Goal: Find specific page/section: Find specific page/section

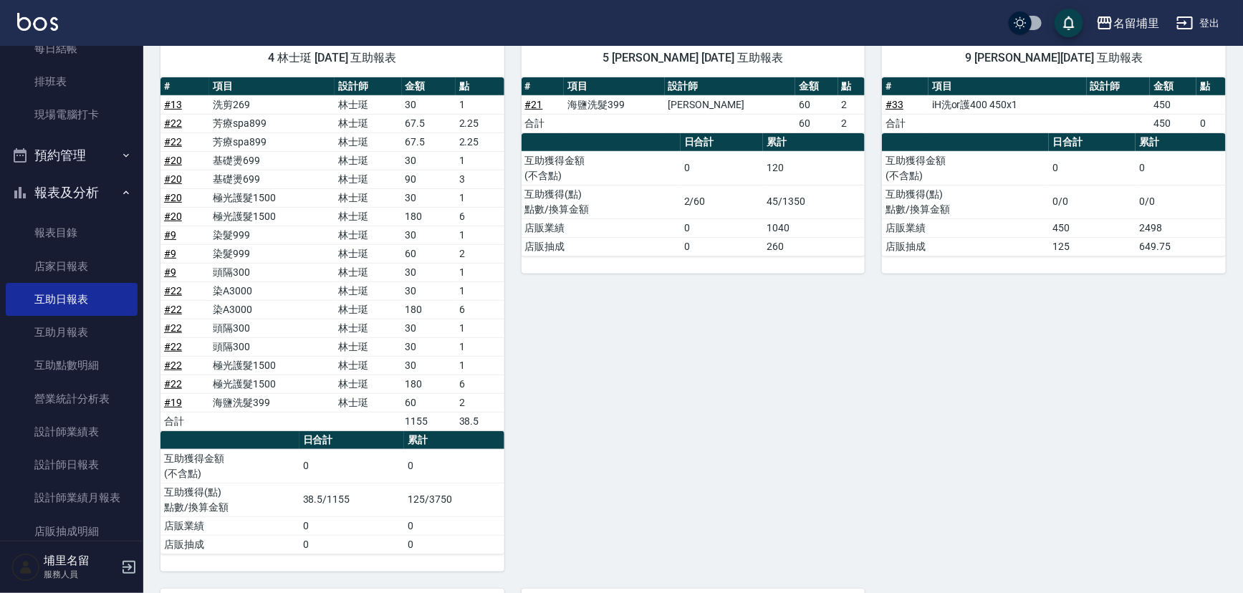
scroll to position [42, 0]
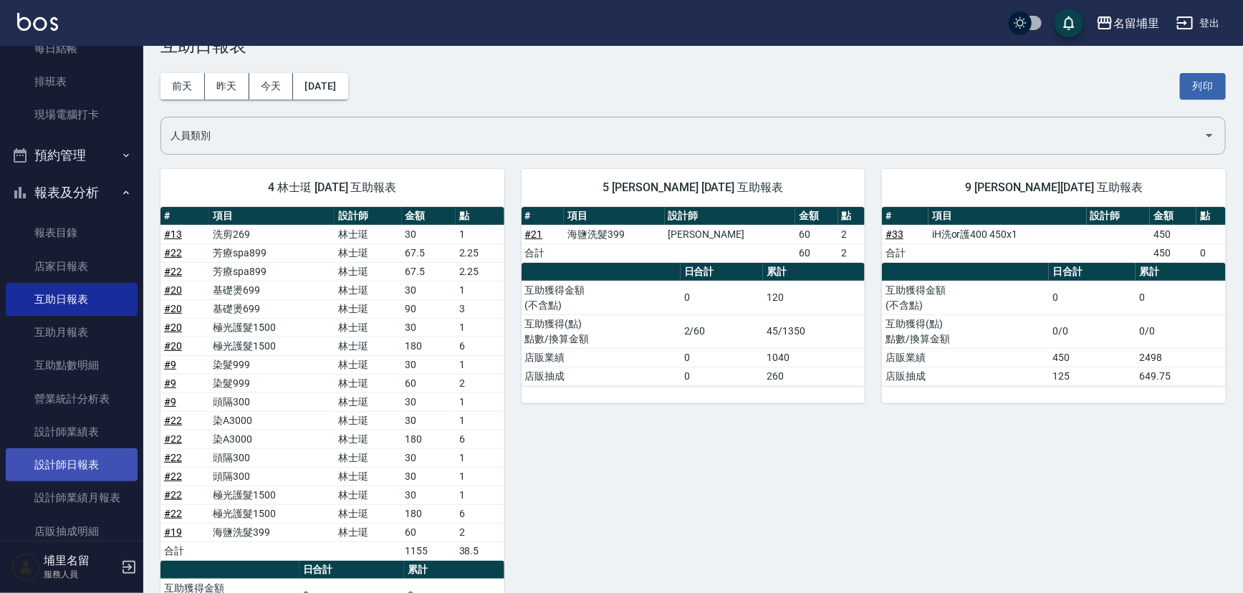
click at [71, 459] on link "設計師日報表" at bounding box center [72, 465] width 132 height 33
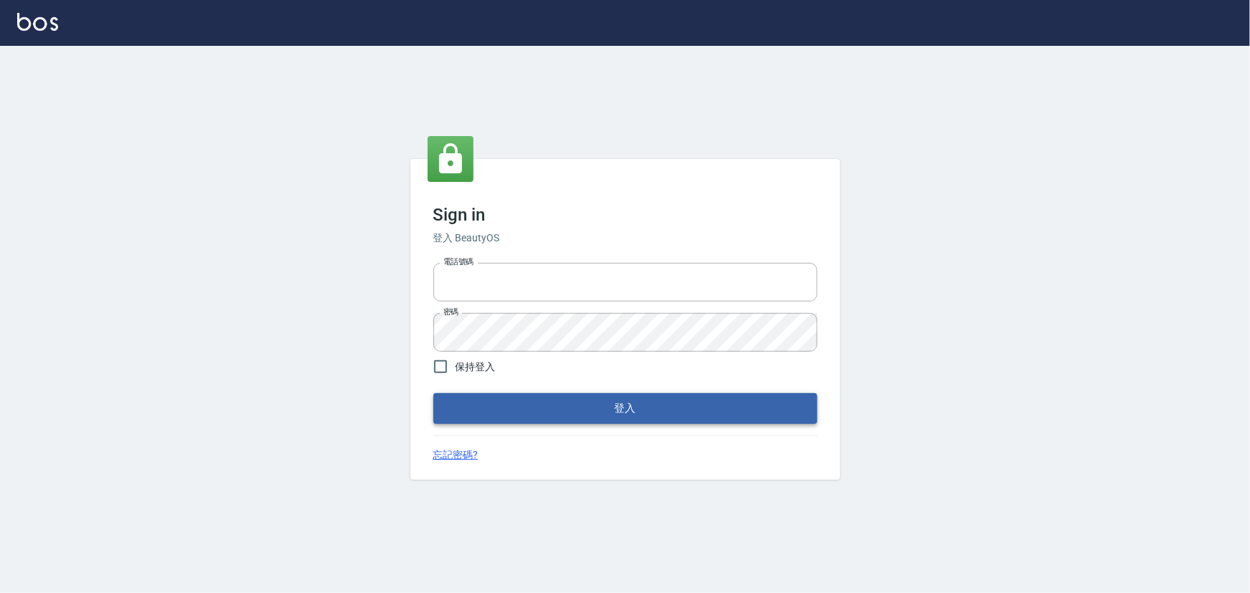
type input "2988528"
click at [530, 403] on button "登入" at bounding box center [625, 408] width 384 height 30
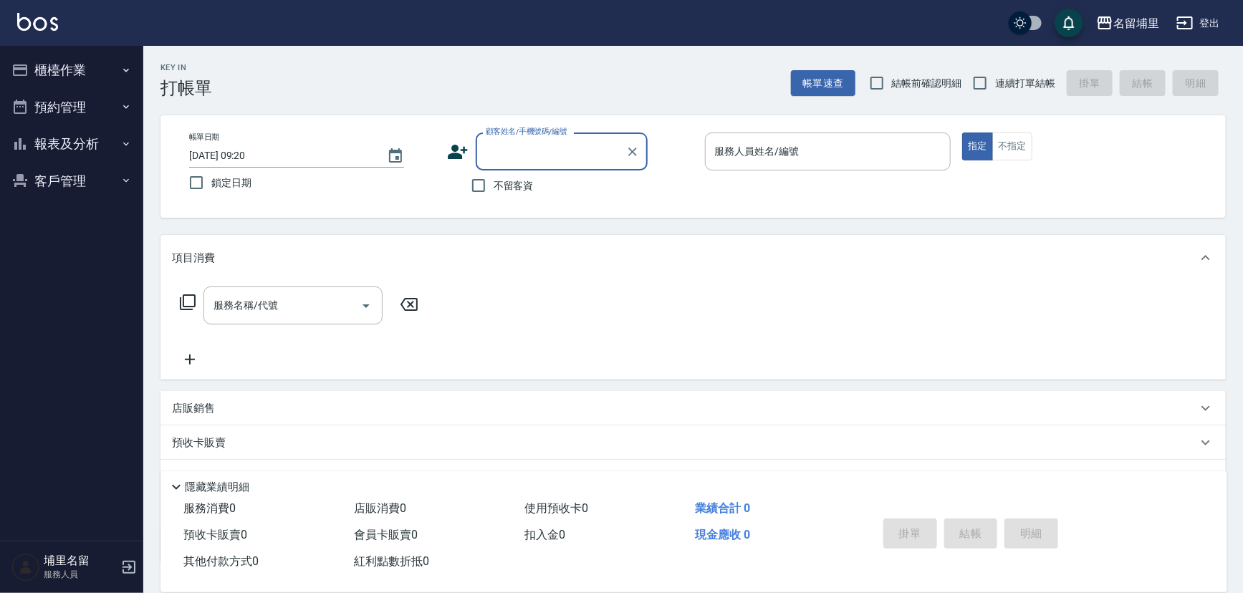
click at [96, 158] on button "報表及分析" at bounding box center [72, 143] width 132 height 37
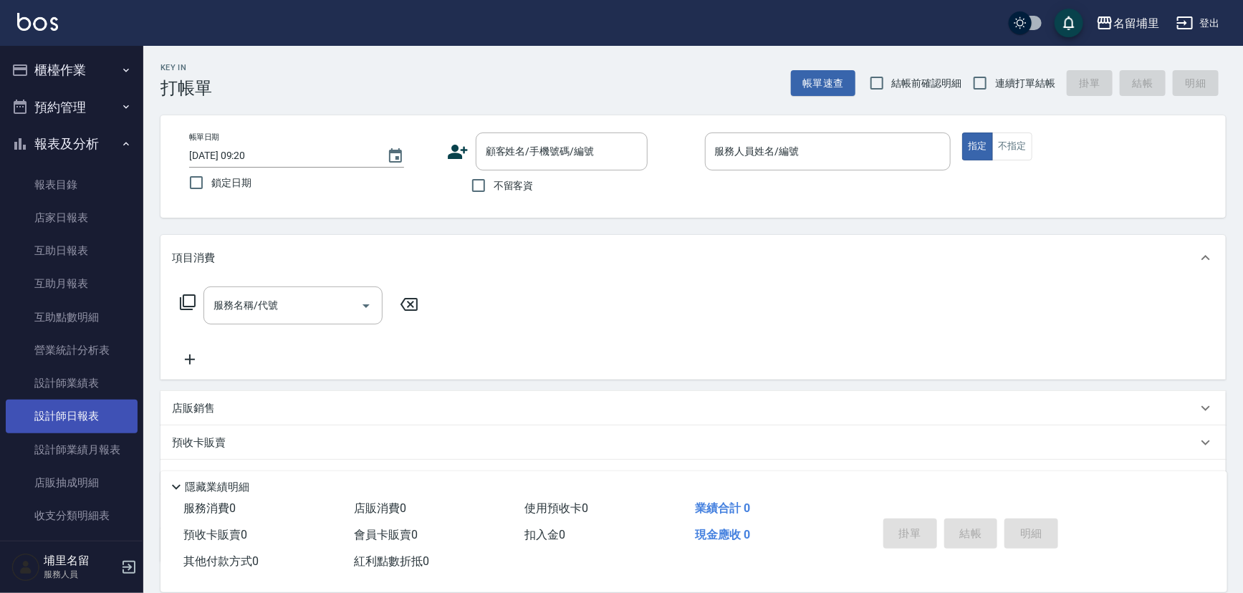
click at [57, 413] on link "設計師日報表" at bounding box center [72, 416] width 132 height 33
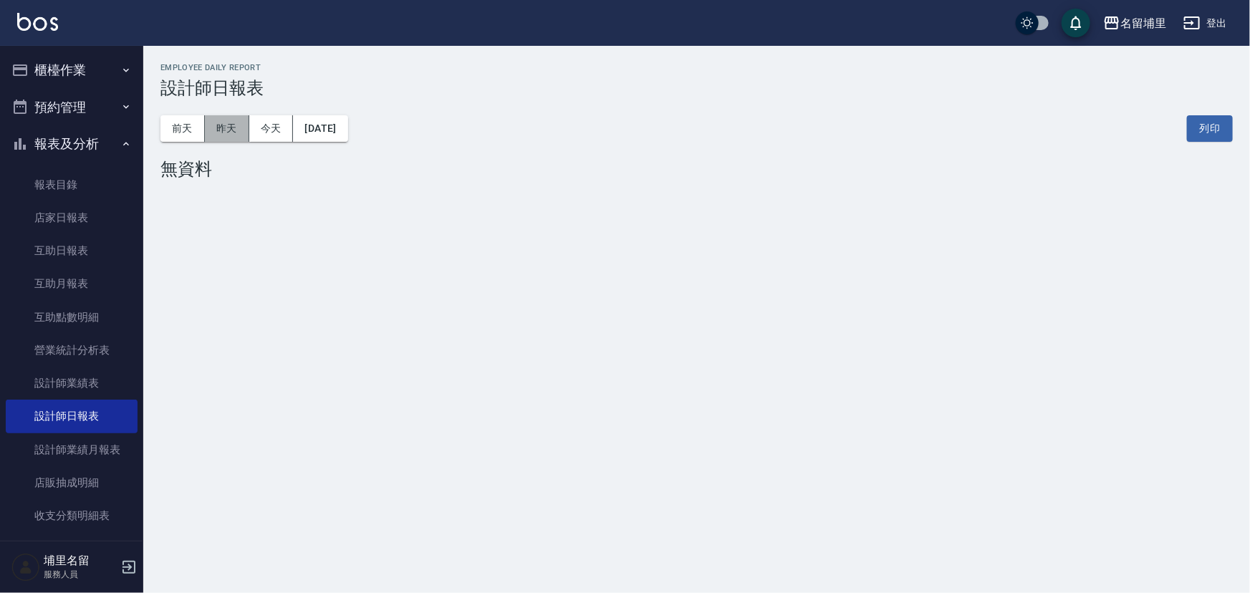
click at [214, 127] on button "昨天" at bounding box center [227, 128] width 44 height 27
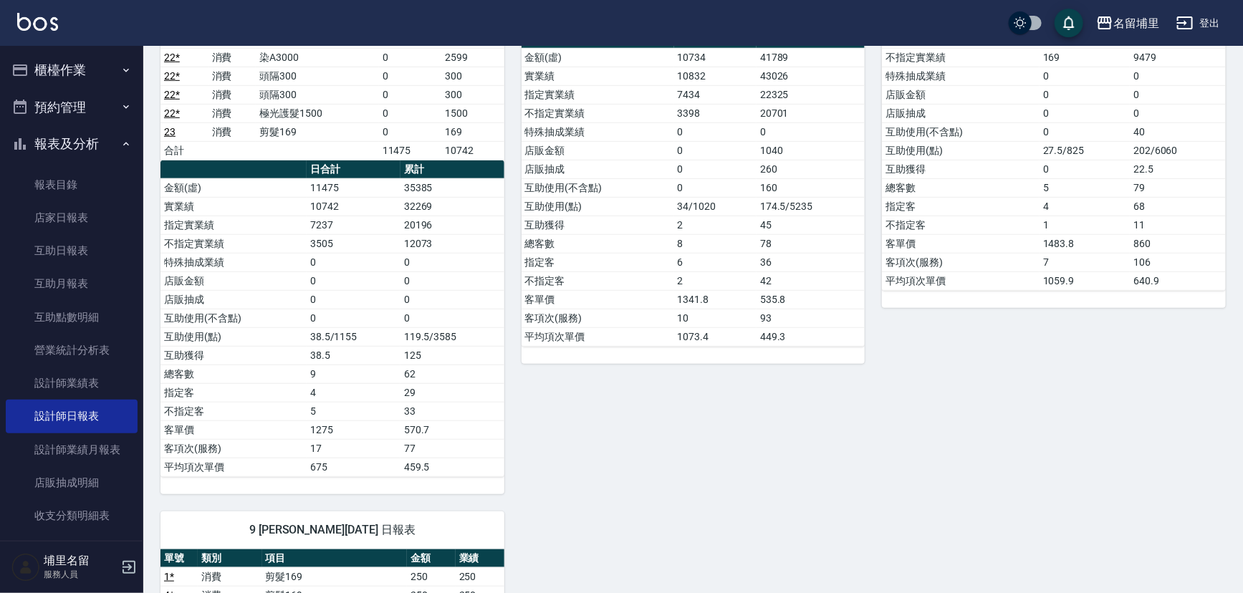
scroll to position [325, 0]
